Goal: Contribute content: Add original content to the website for others to see

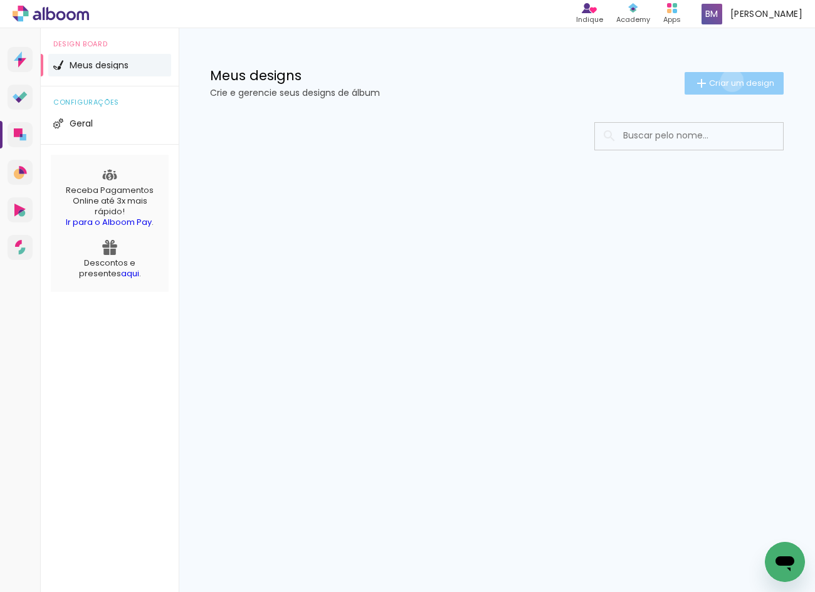
click at [730, 80] on span "Criar um design" at bounding box center [741, 83] width 65 height 8
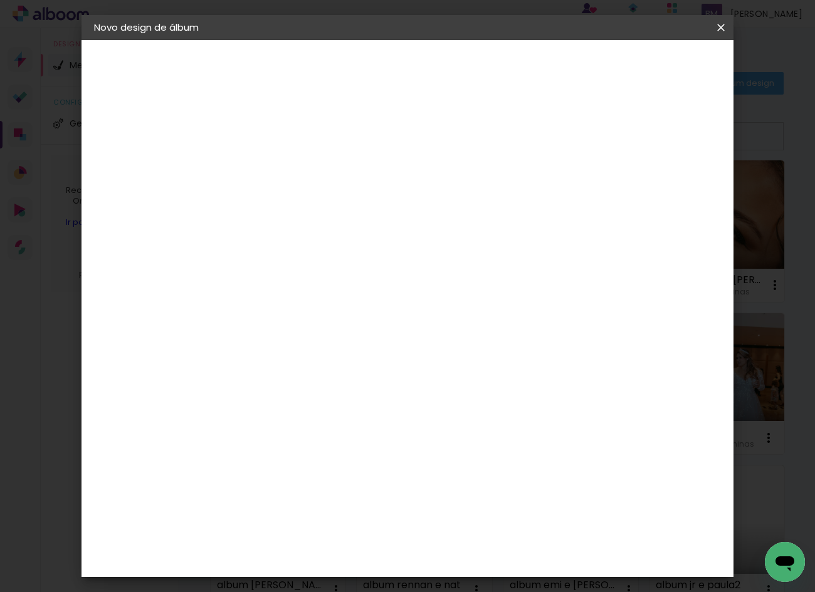
click at [299, 162] on input at bounding box center [299, 168] width 0 height 19
type input "Album [DEMOGRAPHIC_DATA] e [PERSON_NAME]"
type paper-input "Album [DEMOGRAPHIC_DATA] e [PERSON_NAME]"
click at [428, 63] on paper-button "Avançar" at bounding box center [396, 66] width 61 height 21
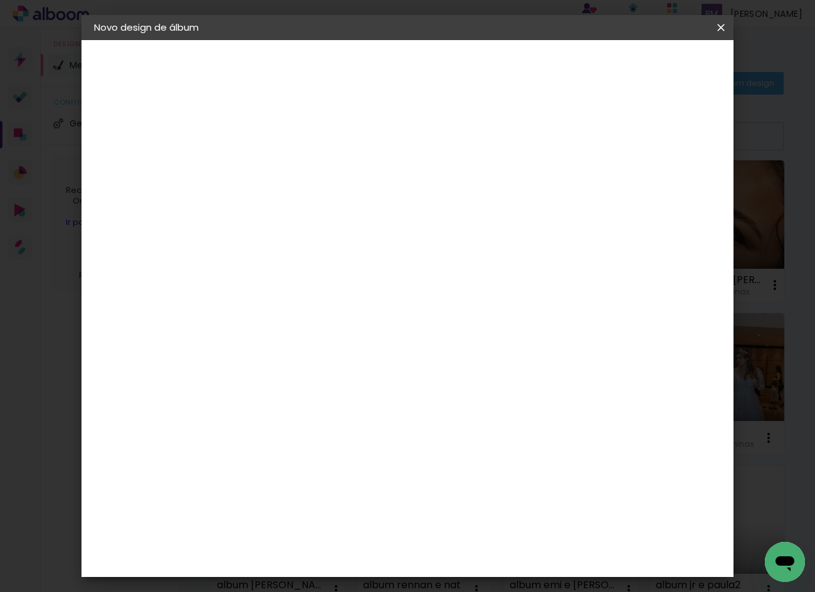
click at [0, 0] on slot "Avançar" at bounding box center [0, 0] width 0 height 0
click at [384, 413] on span "30 × 35" at bounding box center [354, 426] width 58 height 26
click at [0, 0] on slot "Avançar" at bounding box center [0, 0] width 0 height 0
click at [643, 62] on span "Iniciar design" at bounding box center [614, 66] width 57 height 9
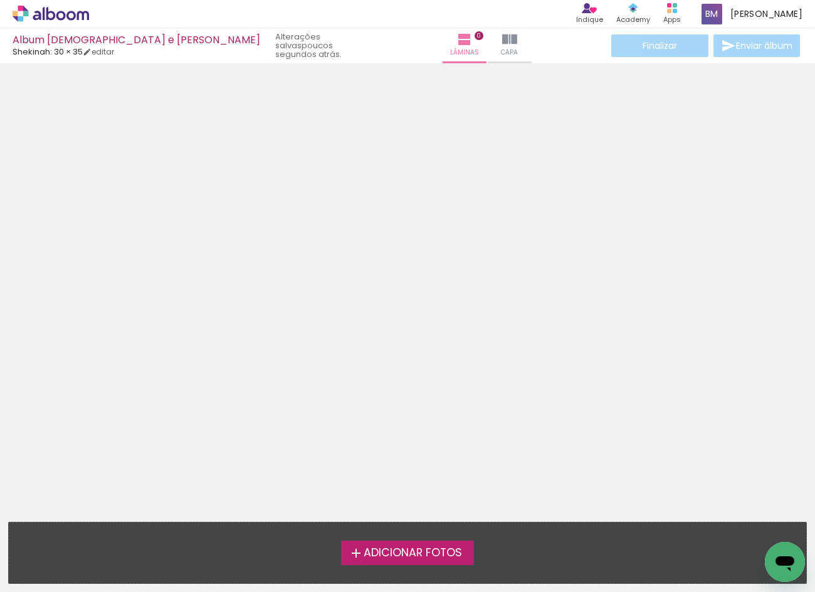
click at [452, 556] on span "Adicionar Fotos" at bounding box center [413, 553] width 98 height 11
click at [0, 0] on input "file" at bounding box center [0, 0] width 0 height 0
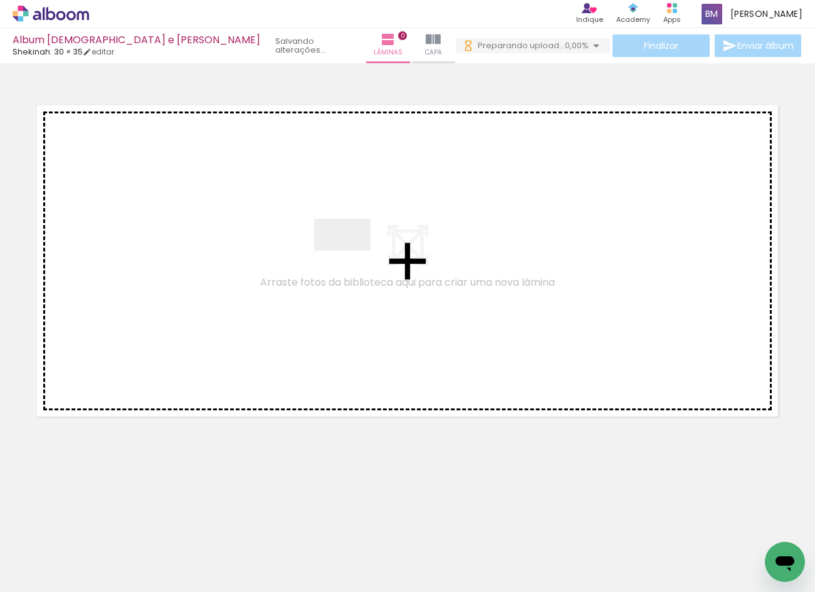
drag, startPoint x: 125, startPoint y: 554, endPoint x: 352, endPoint y: 256, distance: 374.0
click at [352, 256] on quentale-workspace at bounding box center [407, 296] width 815 height 592
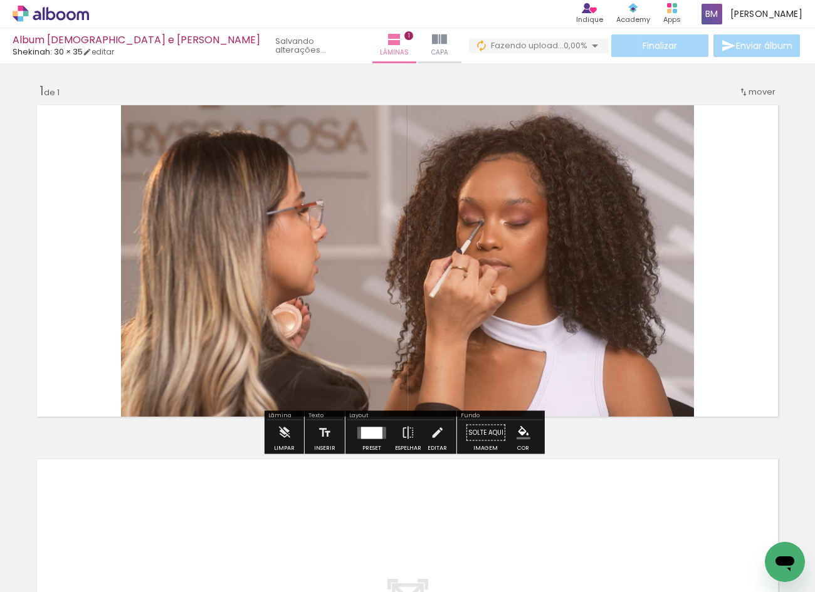
click at [573, 345] on quentale-photo at bounding box center [407, 261] width 573 height 323
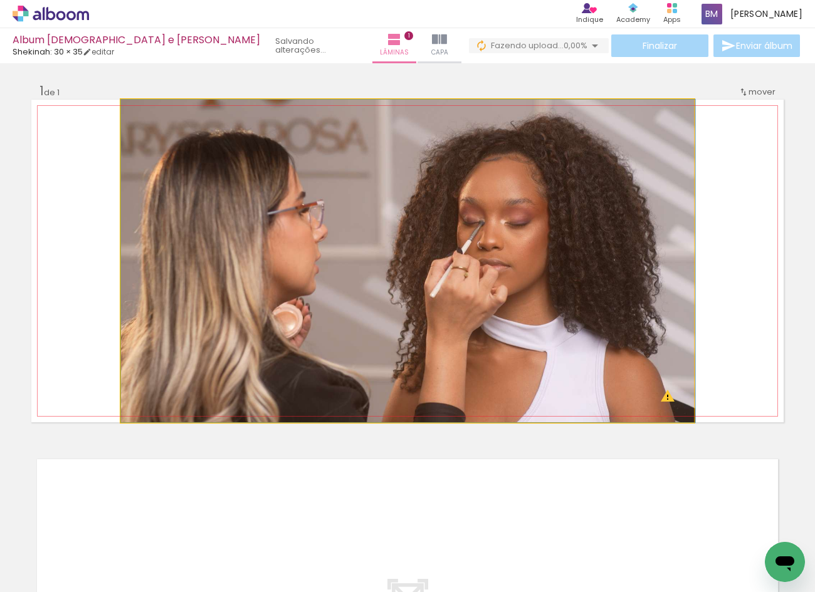
drag, startPoint x: 580, startPoint y: 344, endPoint x: 617, endPoint y: 375, distance: 48.5
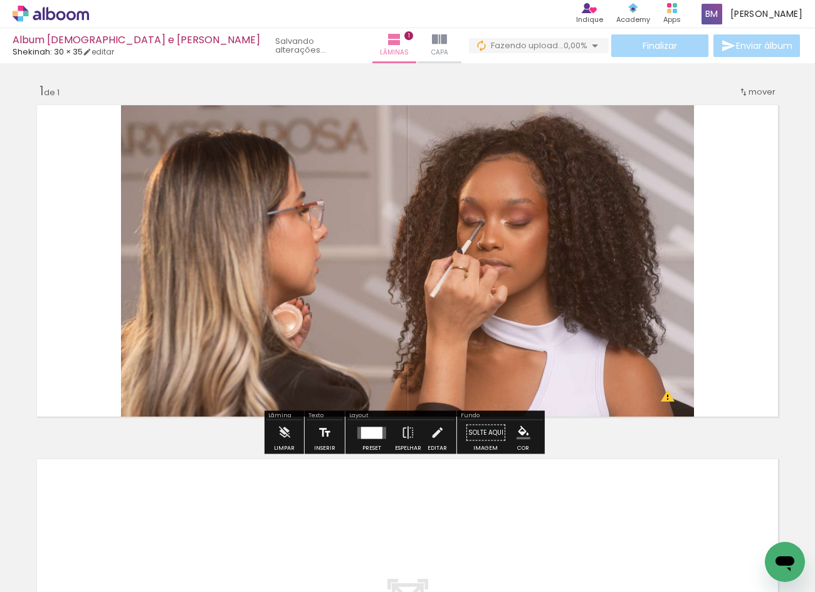
click at [320, 435] on iron-icon at bounding box center [325, 433] width 14 height 25
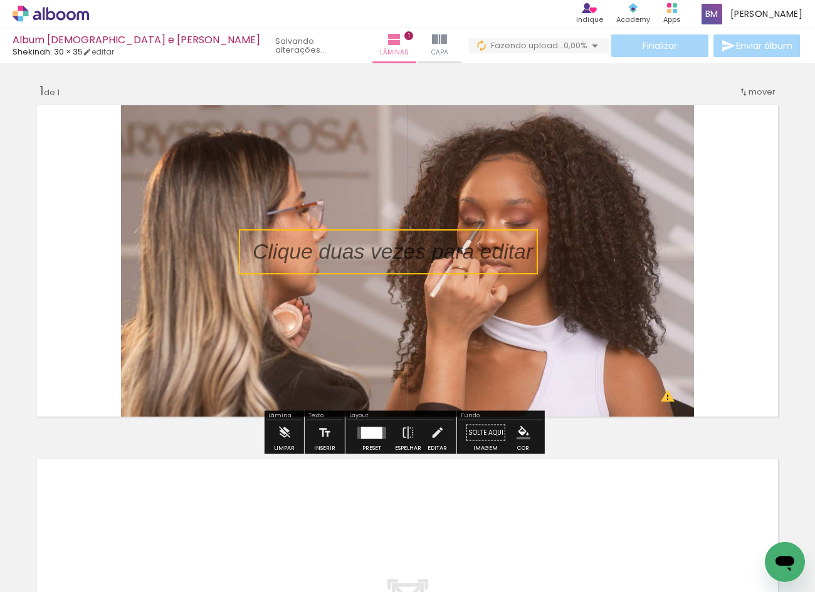
click at [425, 260] on quentale-selection at bounding box center [388, 251] width 299 height 45
type input "Sans Serif"
click at [425, 260] on p at bounding box center [402, 252] width 299 height 30
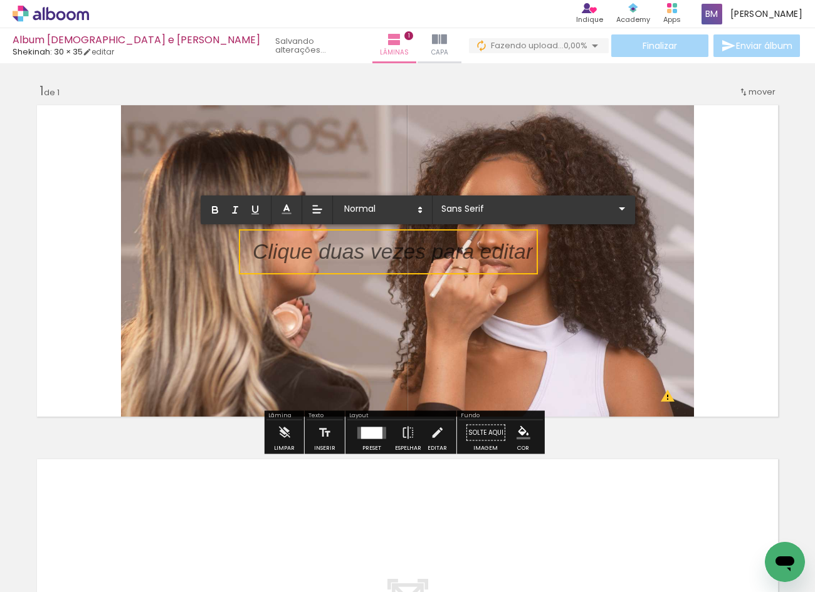
click at [425, 260] on p at bounding box center [393, 260] width 280 height 30
click at [433, 248] on p at bounding box center [393, 260] width 280 height 30
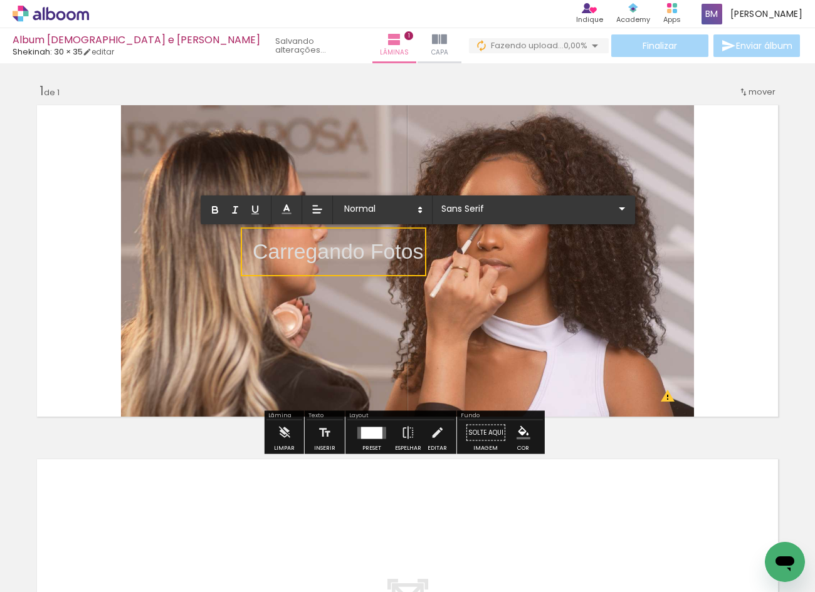
click at [443, 307] on quentale-layouter at bounding box center [407, 261] width 752 height 323
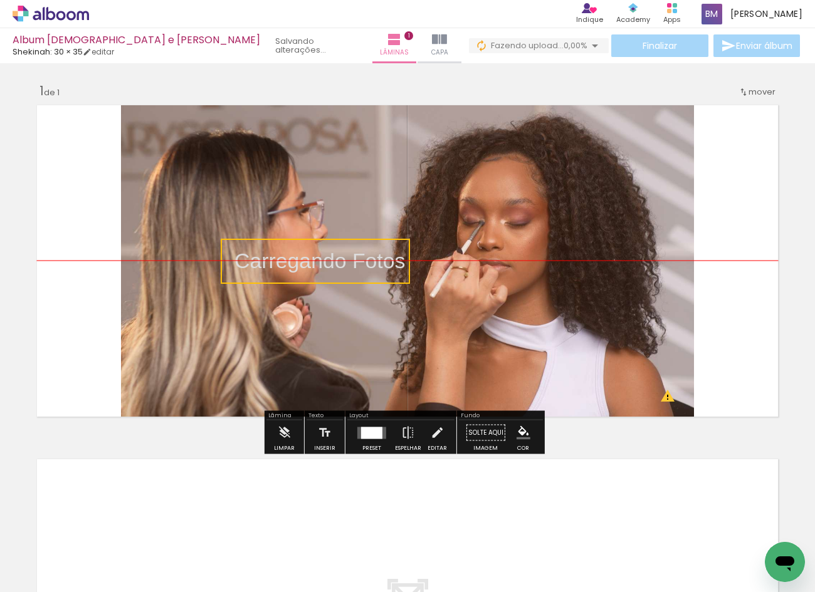
drag, startPoint x: 377, startPoint y: 258, endPoint x: 362, endPoint y: 266, distance: 17.4
click at [362, 266] on quentale-selection at bounding box center [315, 261] width 189 height 45
click at [488, 265] on quentale-layouter at bounding box center [407, 261] width 752 height 323
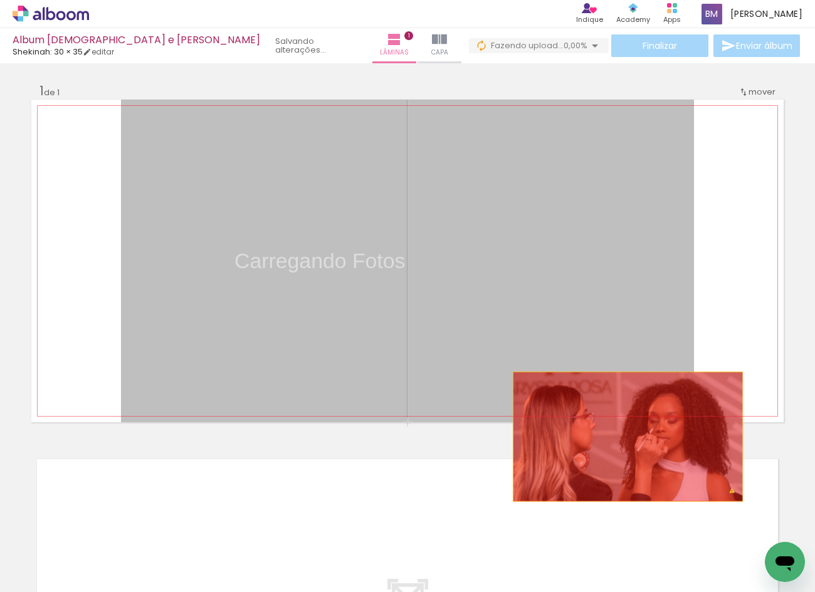
drag, startPoint x: 532, startPoint y: 249, endPoint x: 623, endPoint y: 437, distance: 209.2
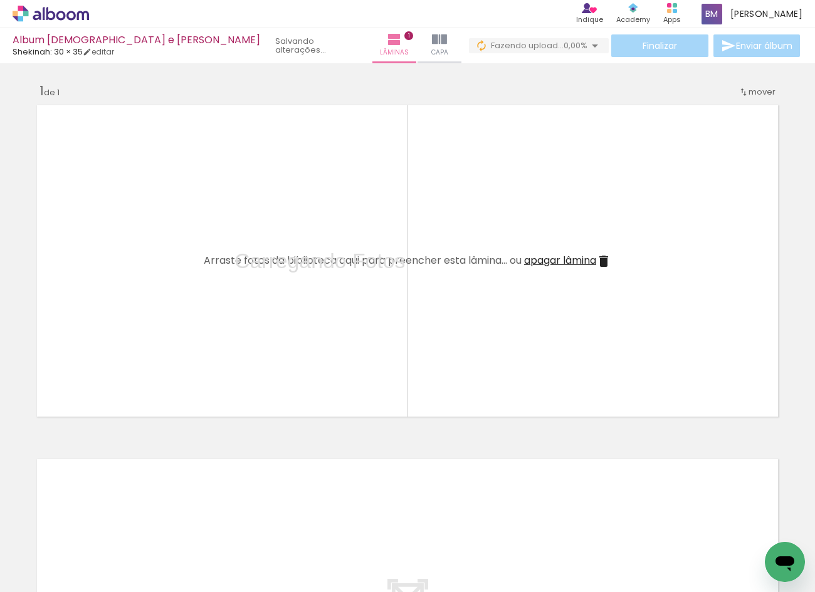
drag, startPoint x: 363, startPoint y: 265, endPoint x: 359, endPoint y: 228, distance: 37.9
click at [359, 228] on album-spread "1 de 1" at bounding box center [407, 261] width 752 height 323
click at [319, 255] on p "Carregando Fotos" at bounding box center [319, 261] width 171 height 30
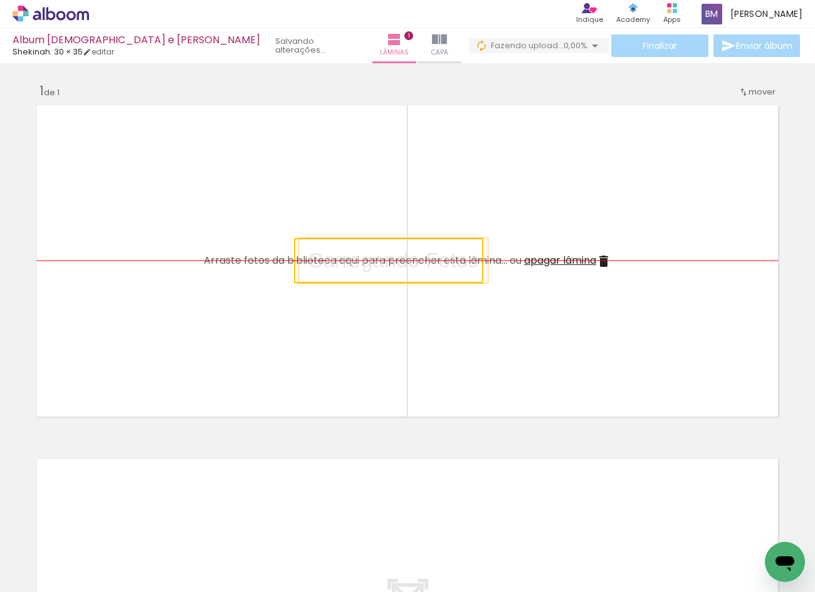
drag, startPoint x: 329, startPoint y: 257, endPoint x: 402, endPoint y: 253, distance: 73.4
click at [402, 253] on quentale-selection at bounding box center [388, 260] width 189 height 45
click at [481, 310] on quentale-layouter at bounding box center [407, 261] width 752 height 323
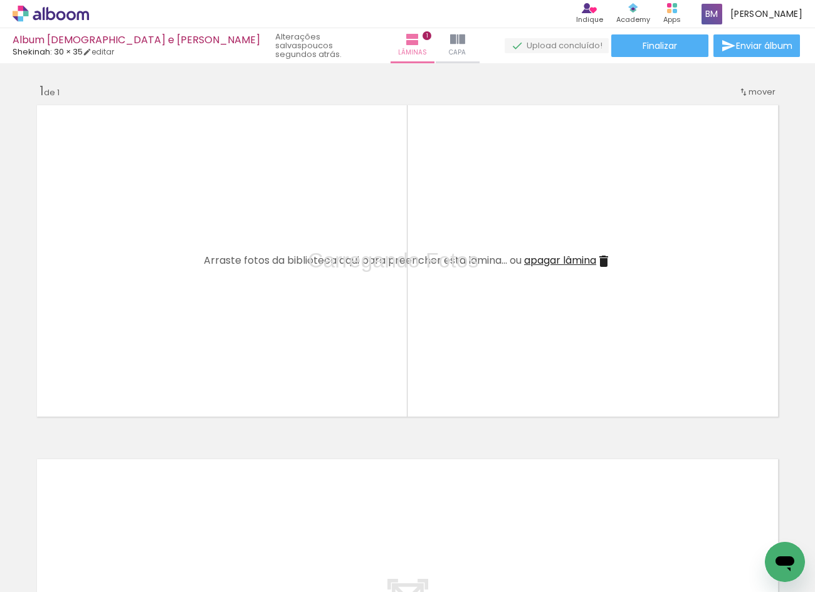
click at [423, 252] on p "Carregando Fotos" at bounding box center [393, 261] width 171 height 30
click at [421, 255] on quentale-selection at bounding box center [388, 260] width 189 height 45
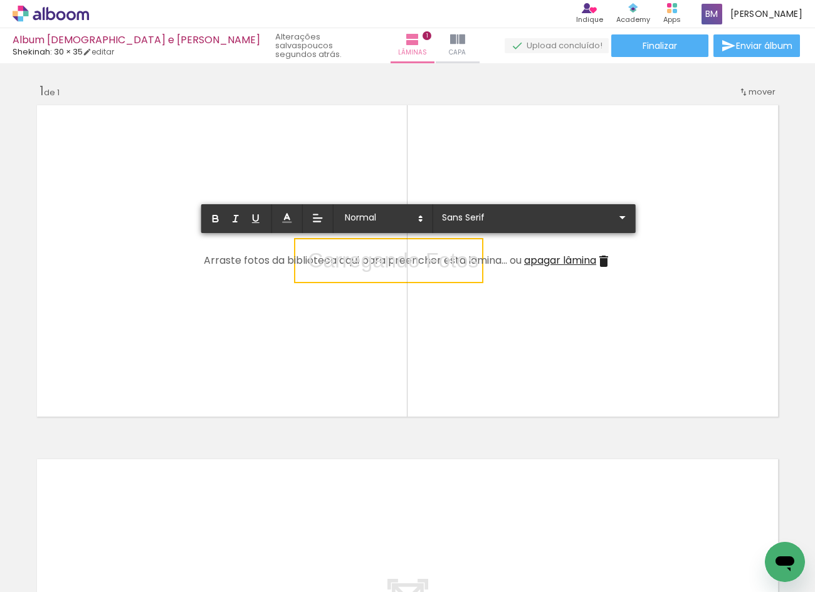
click at [42, 571] on span "Adicionar Fotos" at bounding box center [45, 576] width 38 height 14
click at [0, 0] on input "file" at bounding box center [0, 0] width 0 height 0
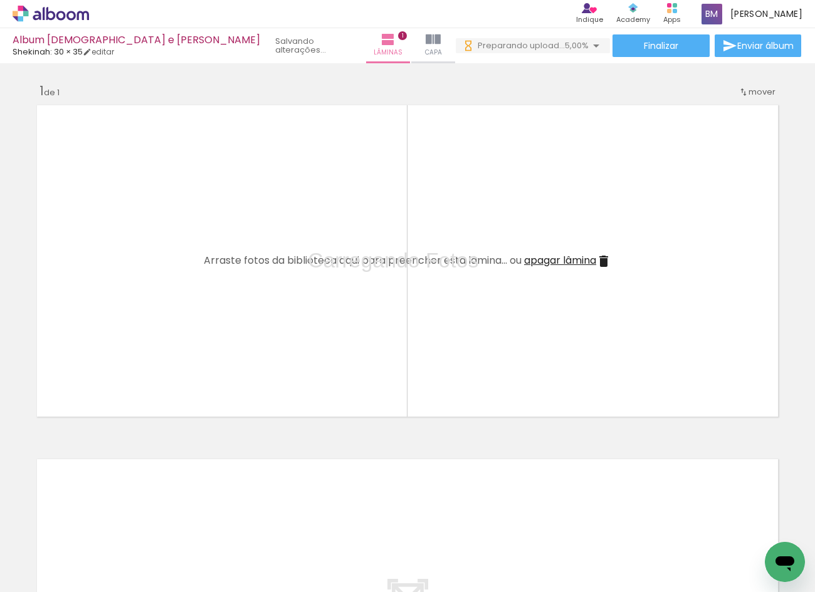
click at [415, 562] on div at bounding box center [407, 550] width 62 height 41
click at [124, 553] on div at bounding box center [126, 550] width 62 height 35
click at [98, 525] on iron-icon at bounding box center [98, 524] width 13 height 13
click at [96, 528] on iron-icon at bounding box center [98, 524] width 13 height 13
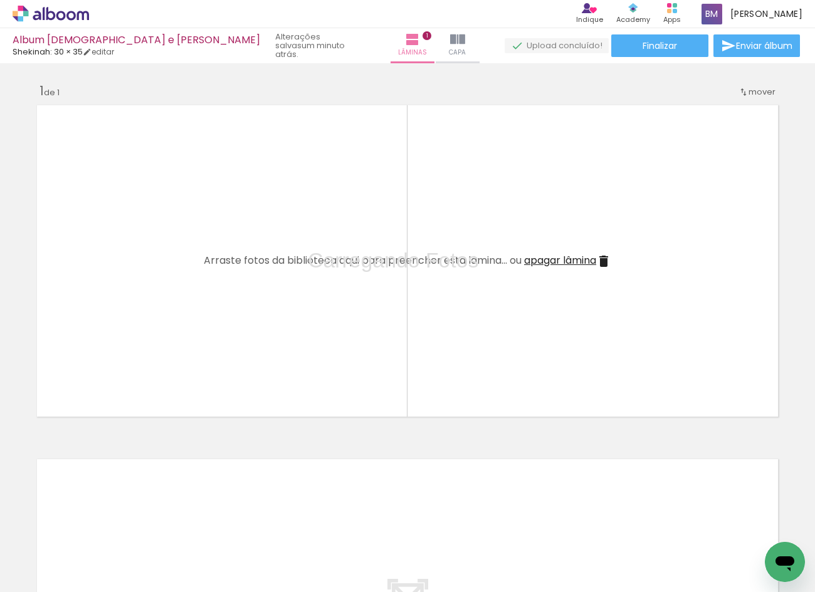
click at [98, 528] on iron-icon at bounding box center [98, 524] width 13 height 13
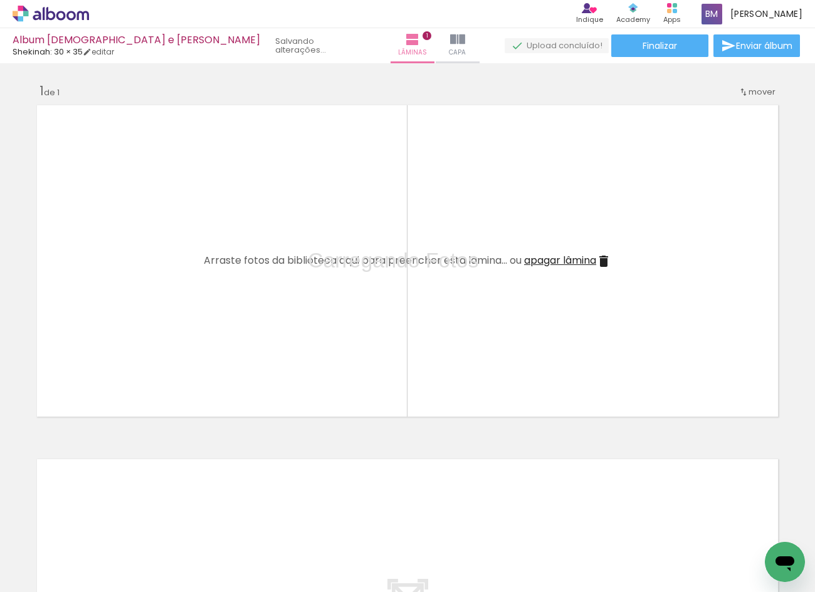
click at [98, 528] on iron-icon at bounding box center [98, 524] width 13 height 13
click at [100, 526] on iron-icon at bounding box center [98, 524] width 13 height 13
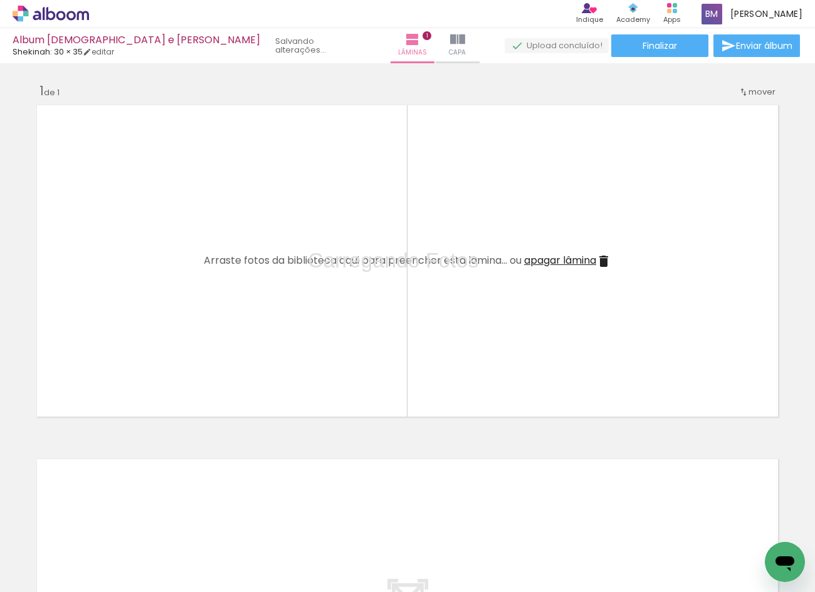
click at [101, 526] on iron-icon at bounding box center [98, 524] width 13 height 13
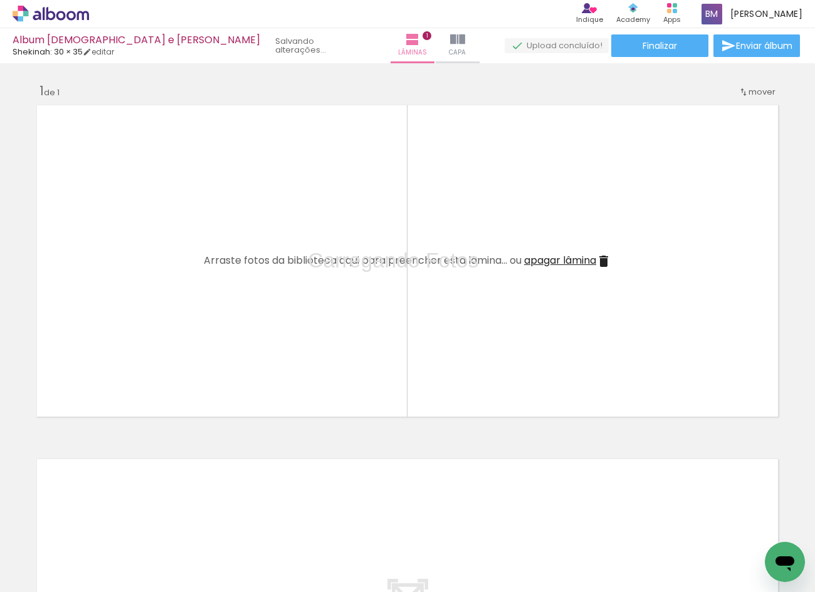
click at [101, 526] on iron-icon at bounding box center [98, 524] width 13 height 13
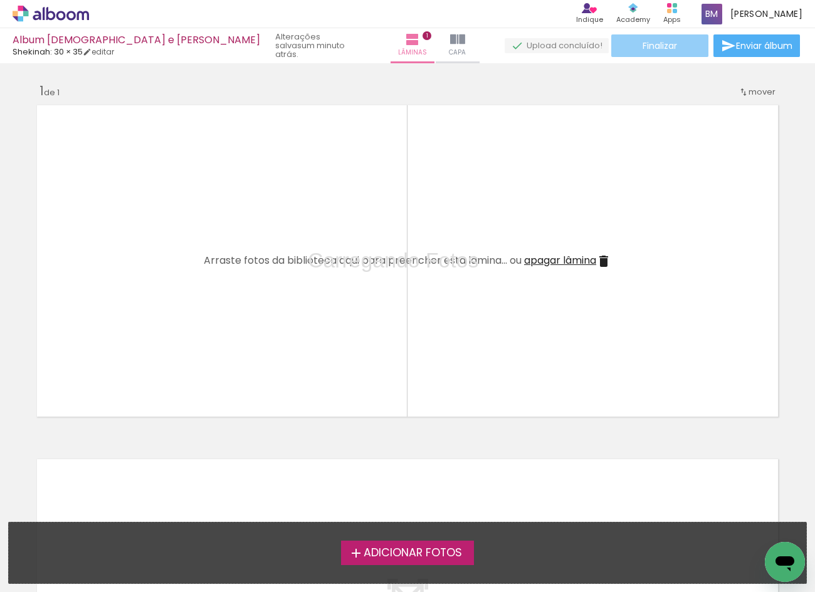
click at [680, 46] on paper-button "Finalizar" at bounding box center [659, 45] width 97 height 23
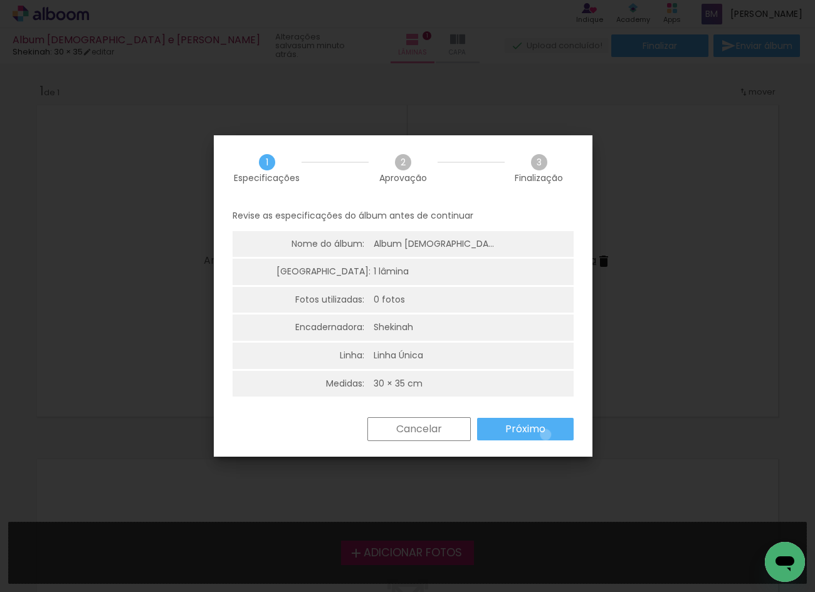
click at [545, 435] on paper-button "Próximo" at bounding box center [525, 429] width 97 height 23
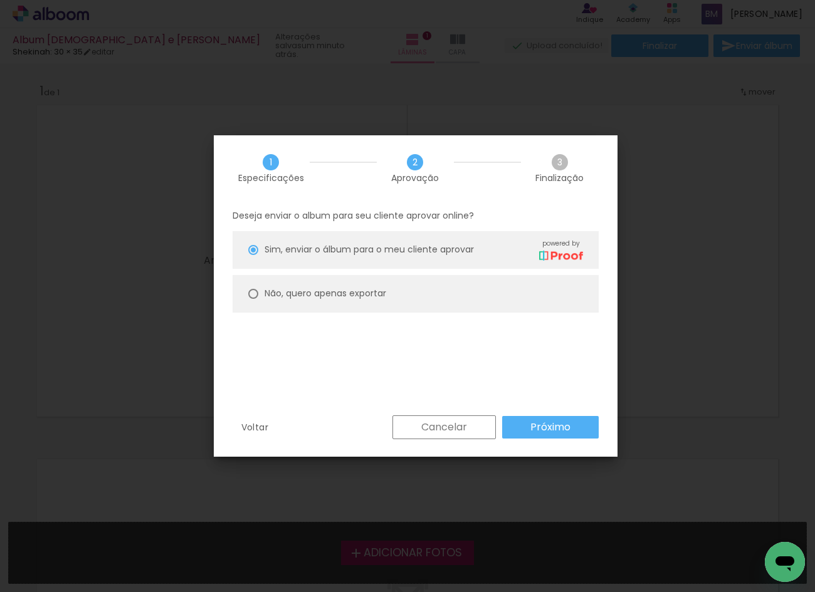
click at [0, 0] on slot "Próximo" at bounding box center [0, 0] width 0 height 0
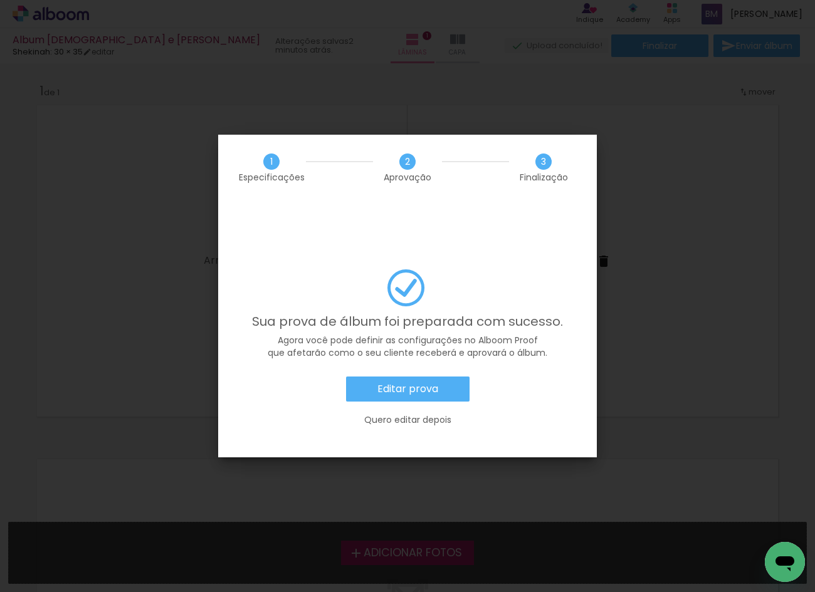
click at [0, 0] on slot "Editar prova" at bounding box center [0, 0] width 0 height 0
